Goal: Obtain resource: Obtain resource

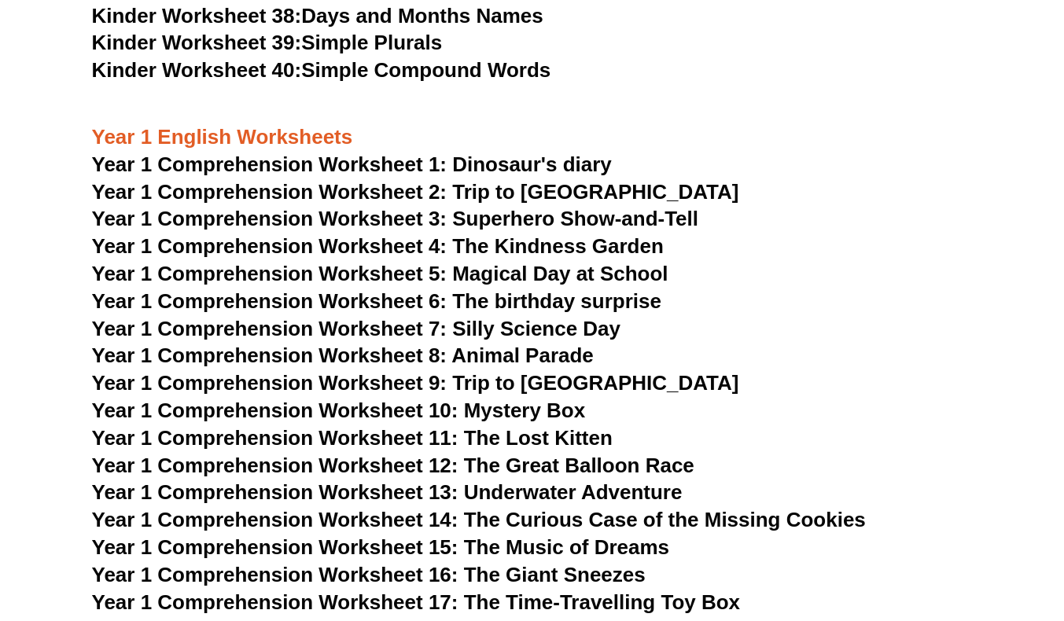
scroll to position [1642, 0]
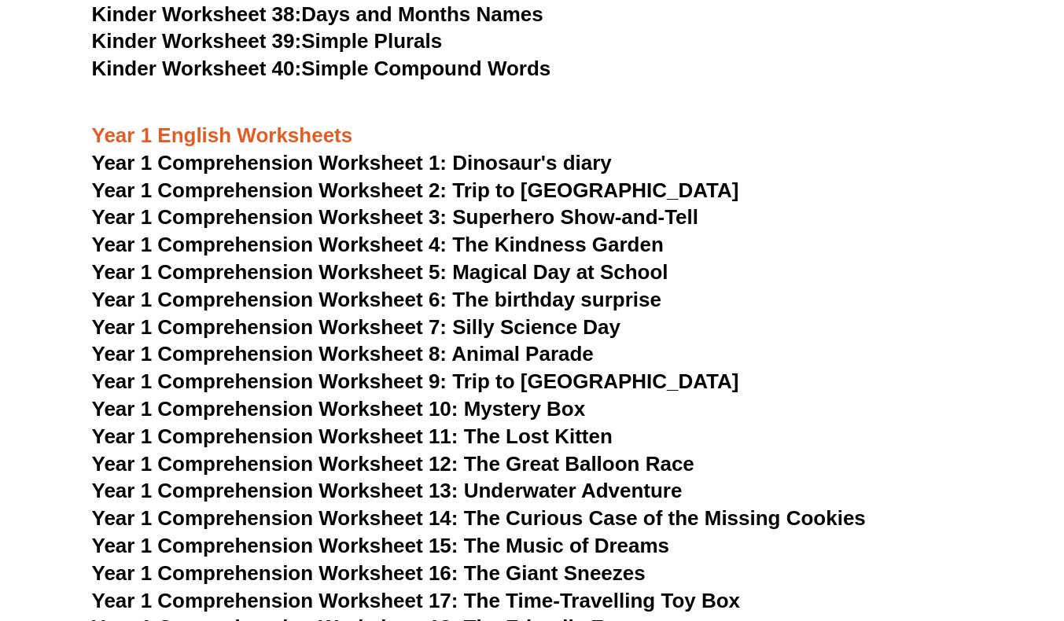
click at [361, 161] on span "Year 1 Comprehension Worksheet 1: Dinosaur's diary" at bounding box center [352, 163] width 520 height 24
click at [509, 192] on span "Year 1 Comprehension Worksheet 2: Trip to England" at bounding box center [415, 191] width 647 height 24
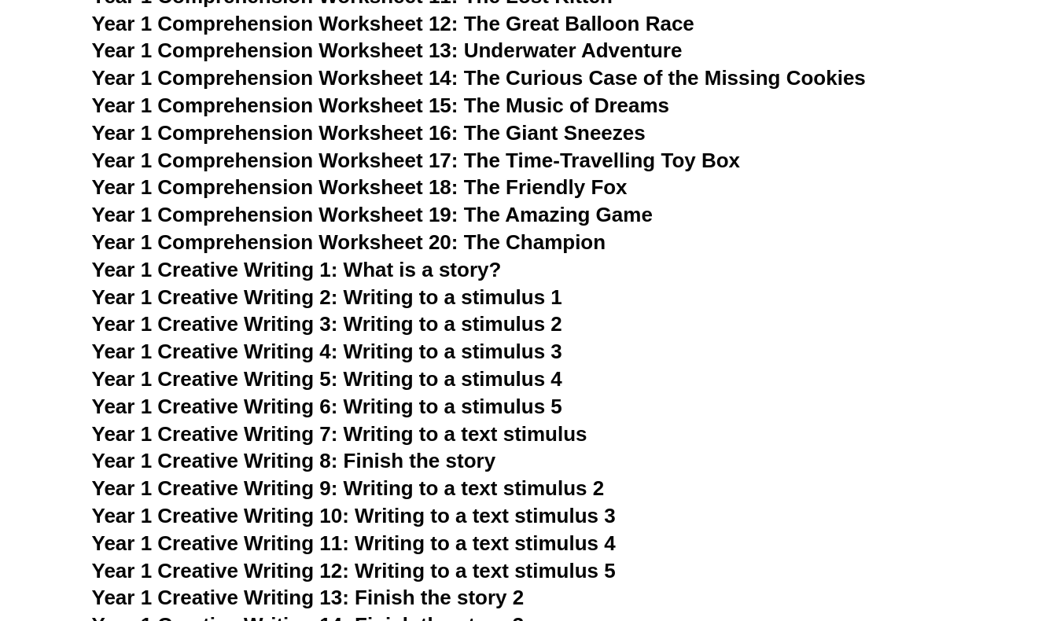
scroll to position [2084, 0]
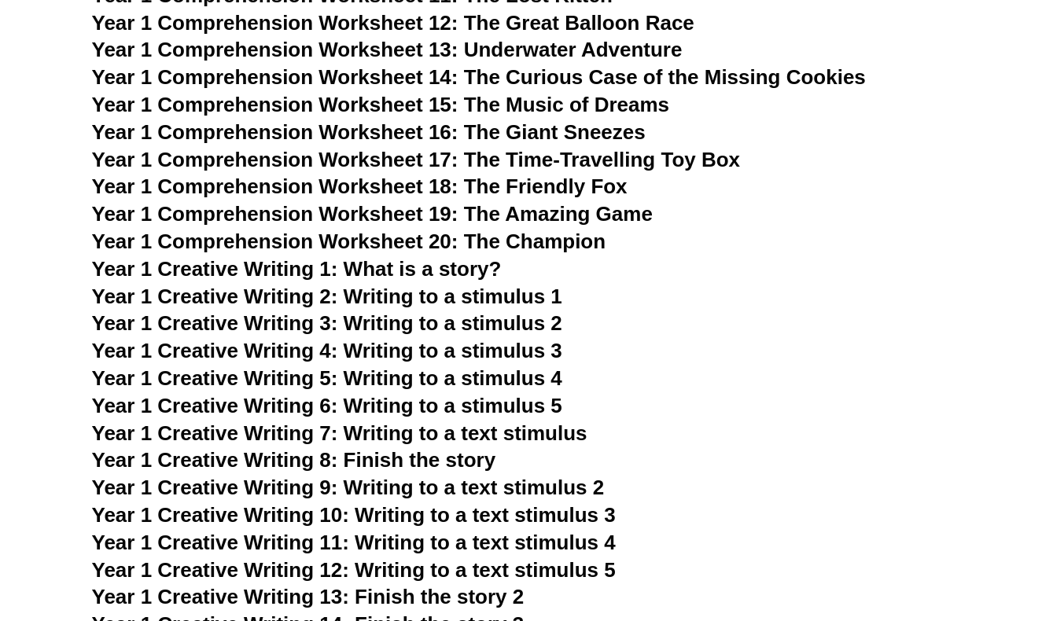
click at [450, 262] on span "Year 1 Creative Writing 1: What is a story?" at bounding box center [297, 269] width 410 height 24
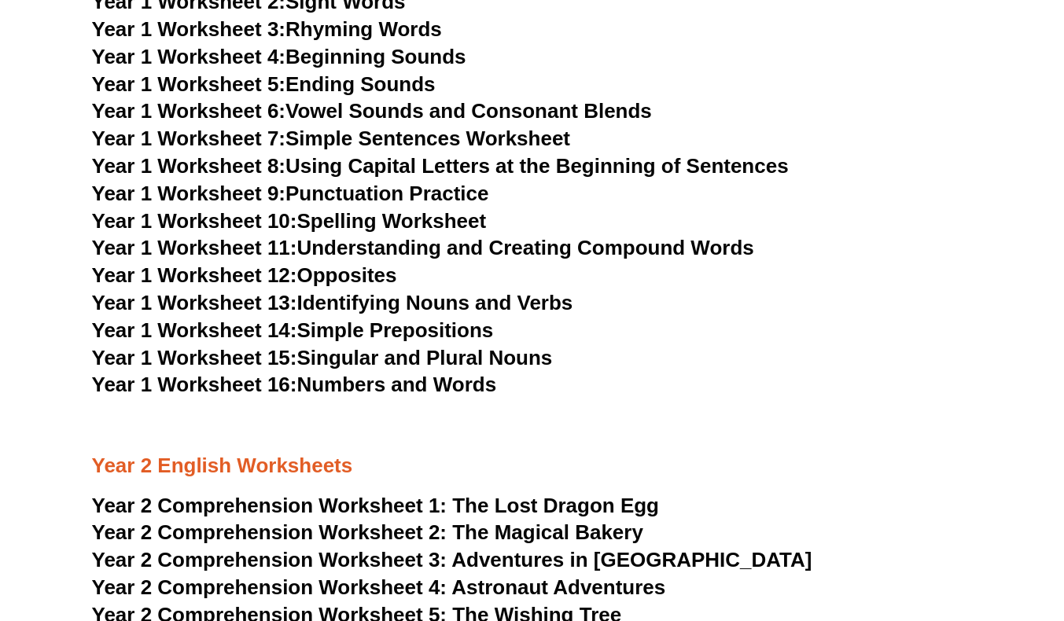
scroll to position [2817, 0]
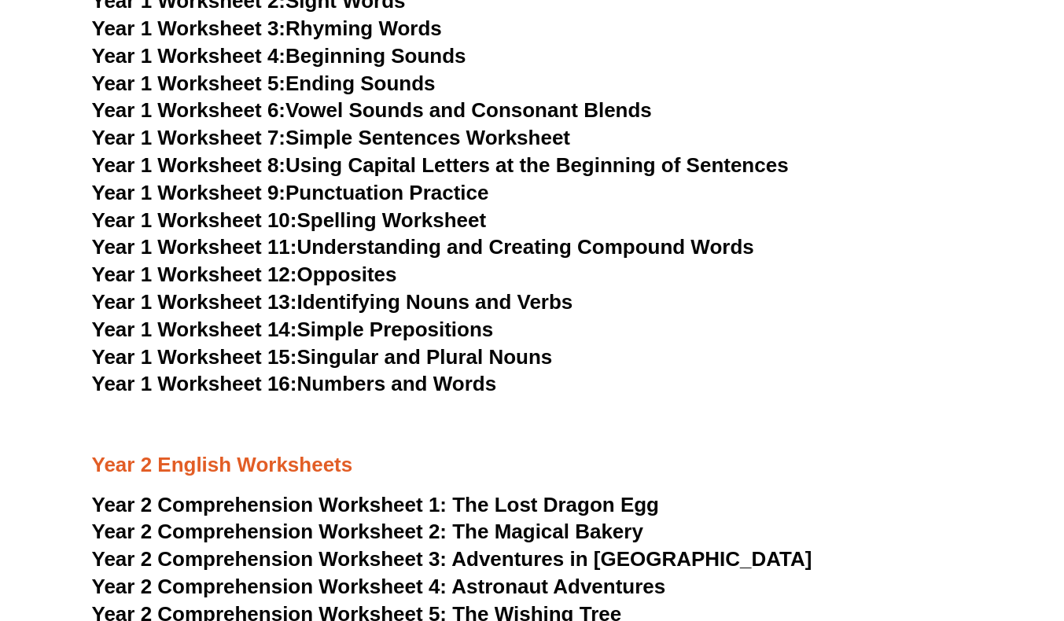
click at [391, 221] on link "Year 1 Worksheet 10: Spelling Worksheet" at bounding box center [289, 220] width 395 height 24
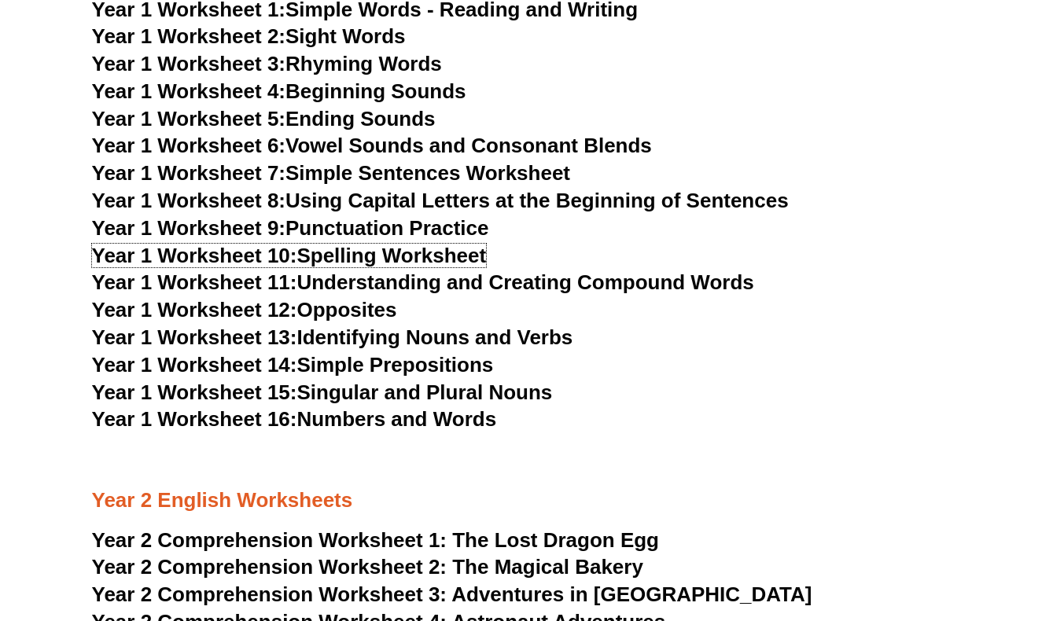
scroll to position [2782, 0]
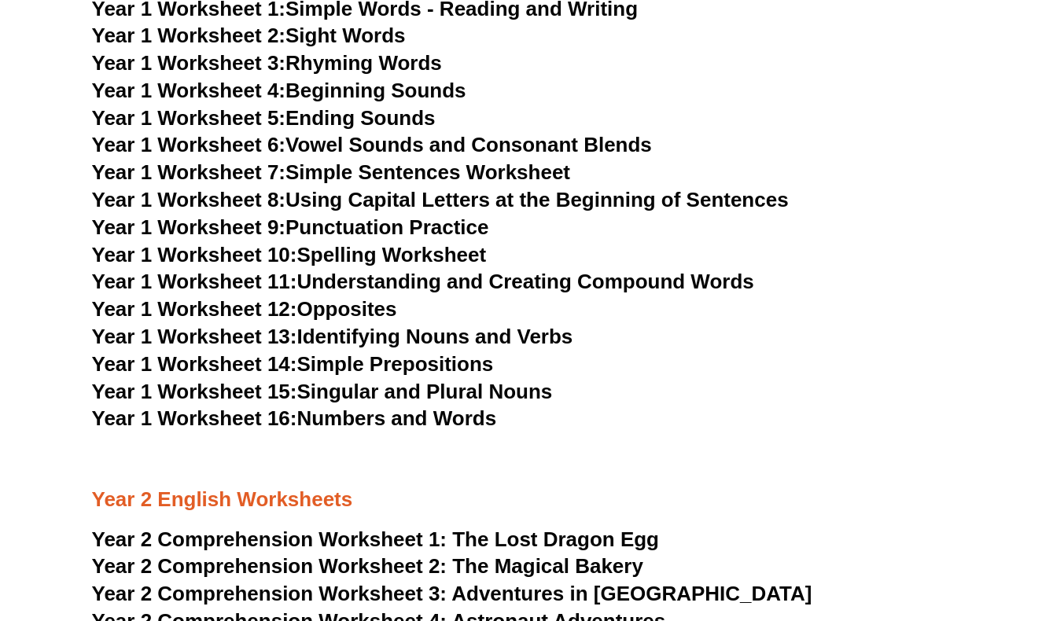
click at [414, 195] on link "Year 1 Worksheet 8: Using Capital Letters at the Beginning of Sentences" at bounding box center [440, 200] width 697 height 24
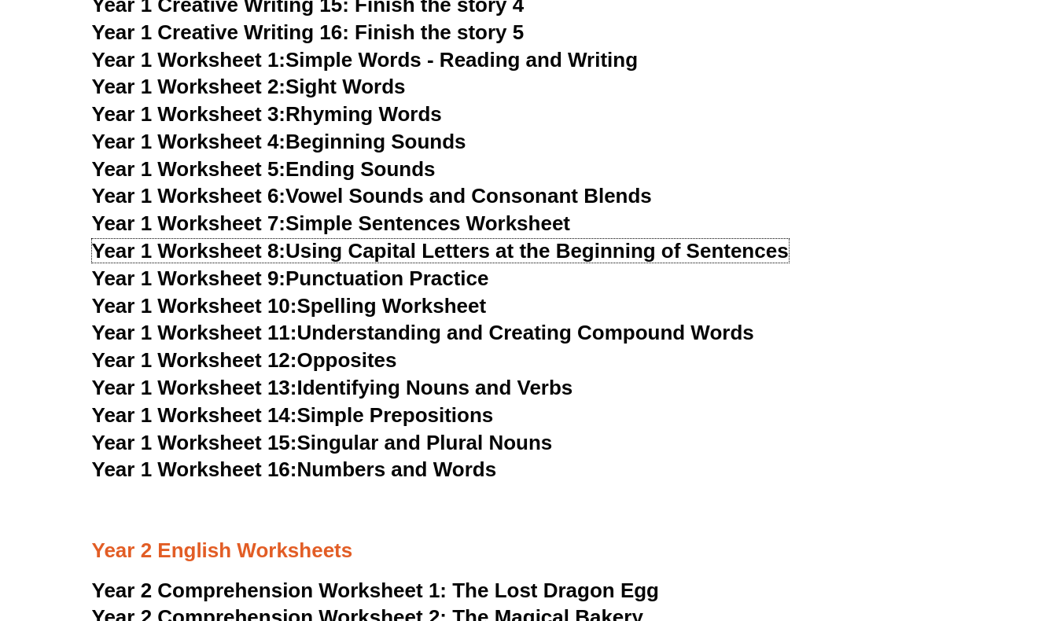
scroll to position [2732, 0]
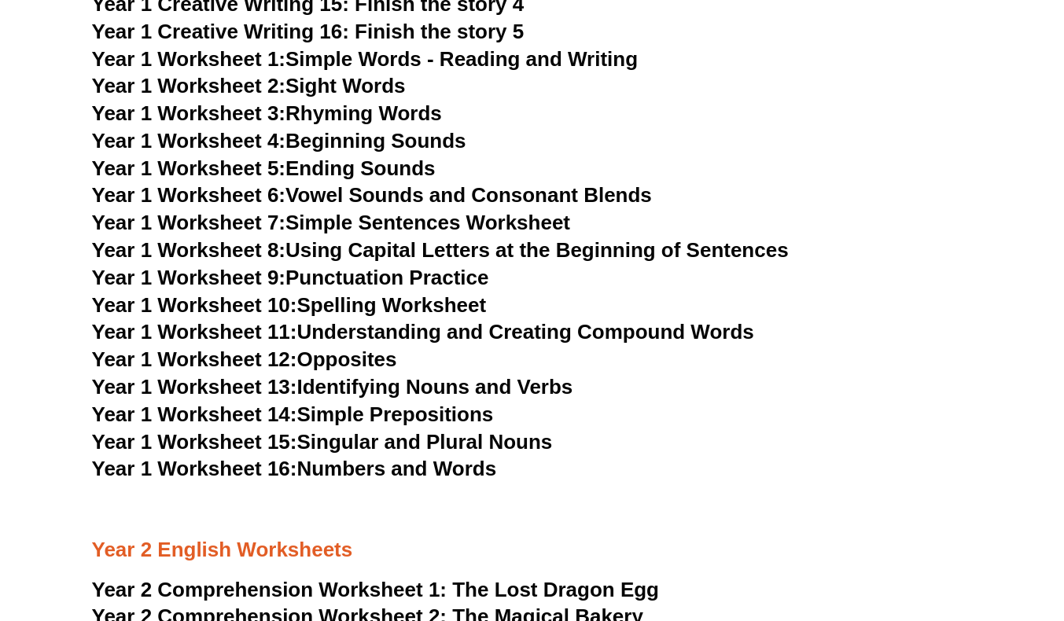
click at [404, 304] on link "Year 1 Worksheet 10: Spelling Worksheet" at bounding box center [289, 305] width 395 height 24
click at [378, 222] on link "Year 1 Worksheet 7: Simple Sentences Worksheet" at bounding box center [331, 223] width 479 height 24
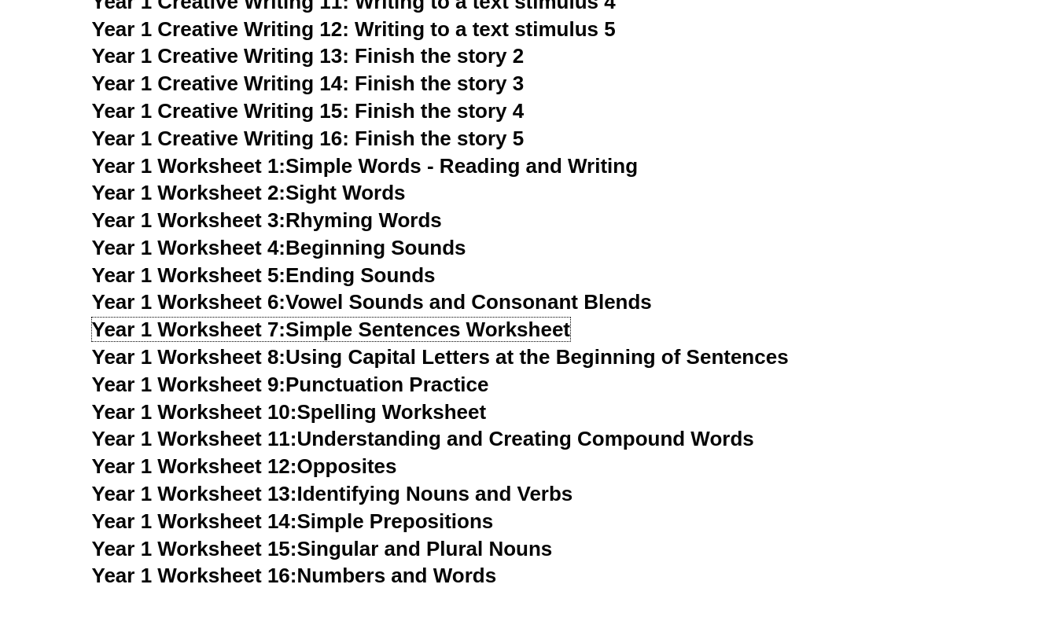
scroll to position [2624, 0]
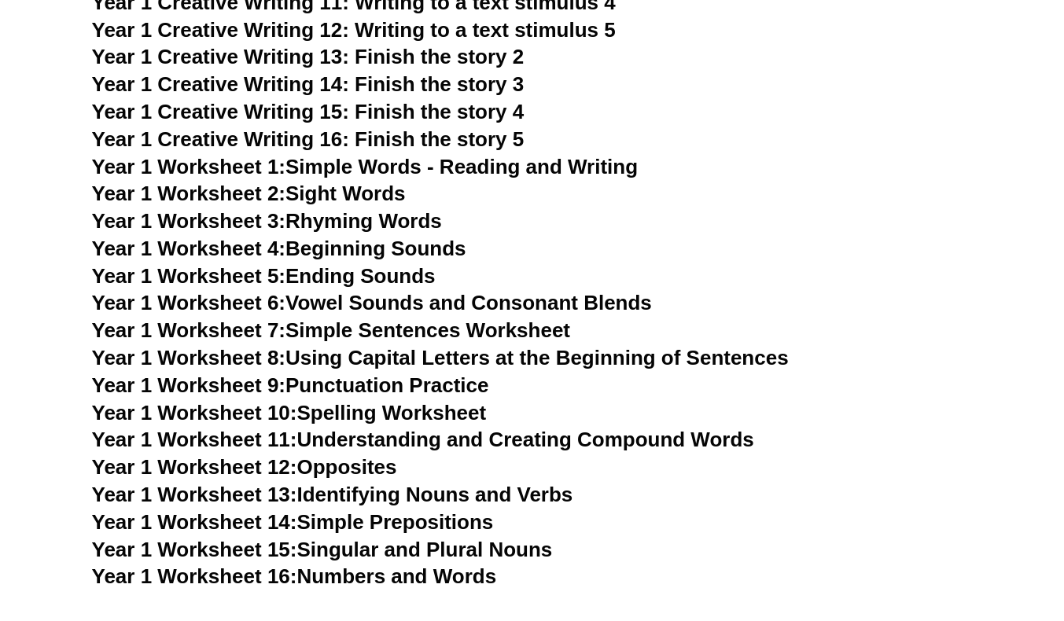
click at [458, 382] on link "Year 1 Worksheet 9: Punctuation Practice" at bounding box center [290, 386] width 397 height 24
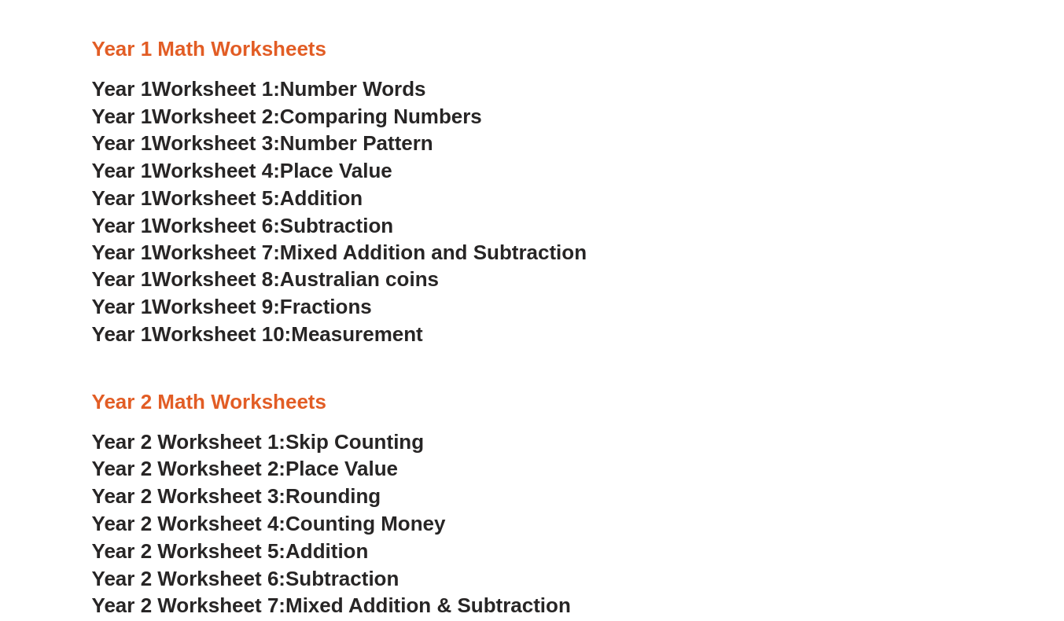
scroll to position [1252, 0]
click at [323, 311] on span "Fractions" at bounding box center [326, 308] width 92 height 24
